Goal: Transaction & Acquisition: Purchase product/service

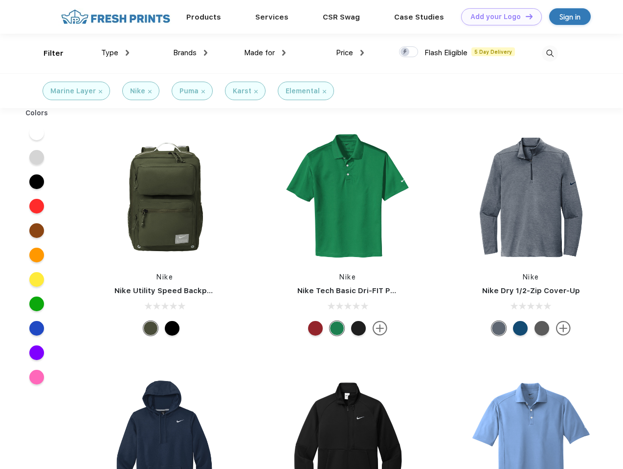
scroll to position [0, 0]
click at [498, 17] on link "Add your Logo Design Tool" at bounding box center [501, 16] width 81 height 17
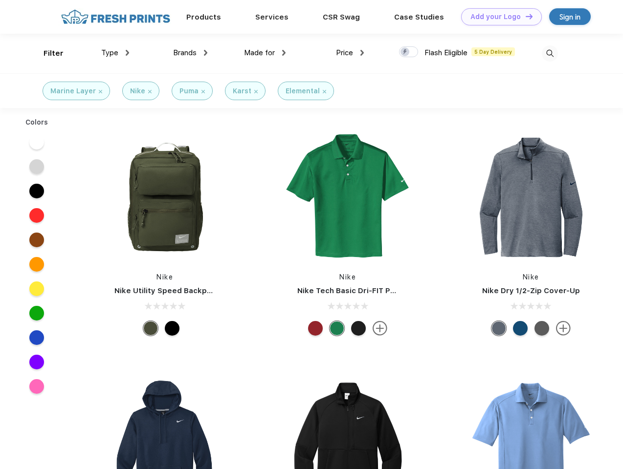
click at [0, 0] on div "Design Tool" at bounding box center [0, 0] width 0 height 0
click at [525, 16] on link "Add your Logo Design Tool" at bounding box center [501, 16] width 81 height 17
click at [47, 53] on div "Filter" at bounding box center [54, 53] width 20 height 11
click at [115, 53] on span "Type" at bounding box center [109, 52] width 17 height 9
click at [190, 53] on span "Brands" at bounding box center [184, 52] width 23 height 9
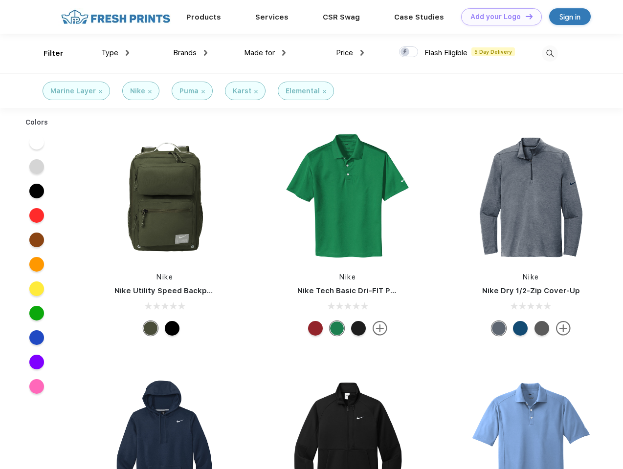
click at [265, 53] on span "Made for" at bounding box center [259, 52] width 31 height 9
click at [350, 53] on span "Price" at bounding box center [344, 52] width 17 height 9
click at [409, 52] on div at bounding box center [408, 51] width 19 height 11
click at [405, 52] on input "checkbox" at bounding box center [402, 49] width 6 height 6
click at [549, 53] on img at bounding box center [550, 53] width 16 height 16
